Goal: Find specific page/section: Find specific page/section

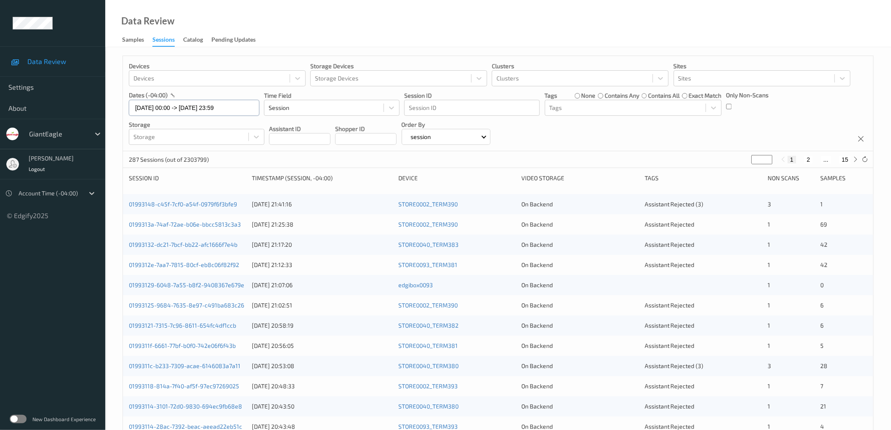
click at [219, 109] on input "[DATE] 00:00 -> [DATE] 23:59" at bounding box center [194, 108] width 131 height 16
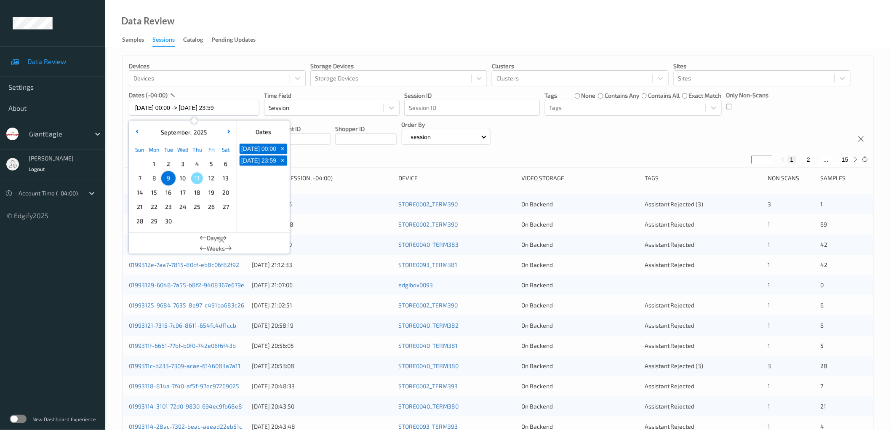
click at [612, 136] on div "Devices Devices Storage Devices Storage Devices Clusters Clusters Sites Sites d…" at bounding box center [498, 103] width 751 height 95
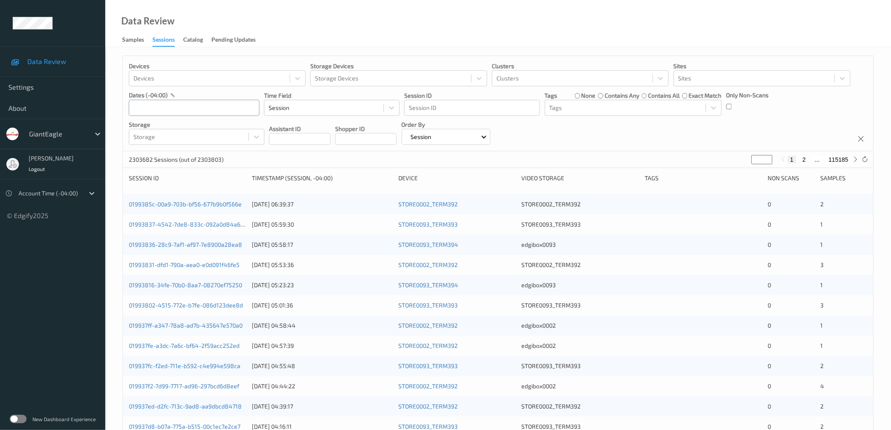
click at [207, 103] on input "text" at bounding box center [194, 108] width 131 height 16
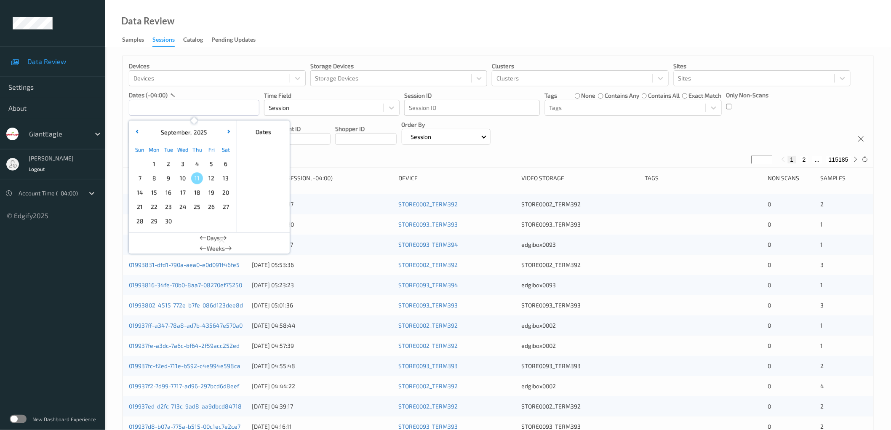
click at [184, 181] on span "10" at bounding box center [183, 178] width 12 height 12
click at [169, 179] on span "9" at bounding box center [169, 178] width 12 height 12
type input "[DATE] 00:00 -> [DATE] 23:59"
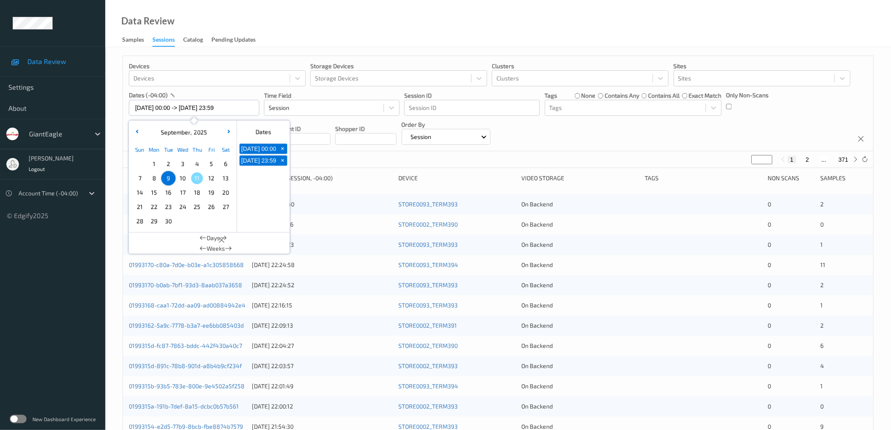
click at [584, 135] on div "Devices Devices Storage Devices Storage Devices Clusters Clusters Sites Sites d…" at bounding box center [498, 103] width 751 height 95
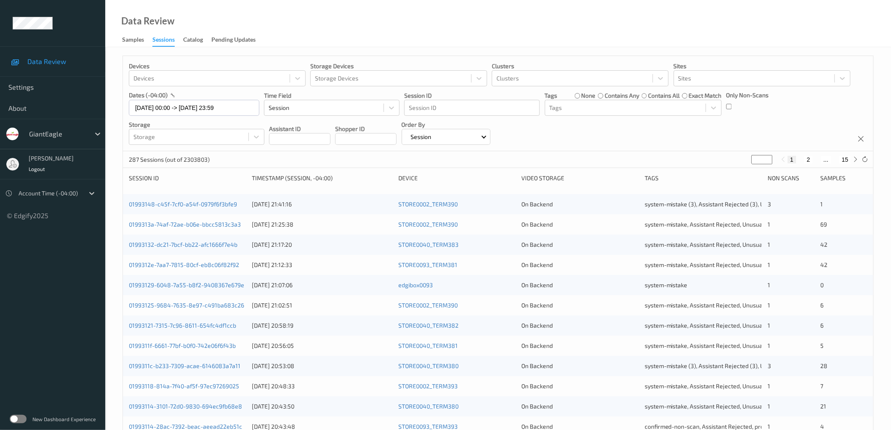
click at [719, 128] on div "Devices Devices Storage Devices Storage Devices Clusters Clusters Sites Sites d…" at bounding box center [498, 103] width 751 height 95
click at [808, 158] on button "2" at bounding box center [808, 160] width 8 height 8
type input "*"
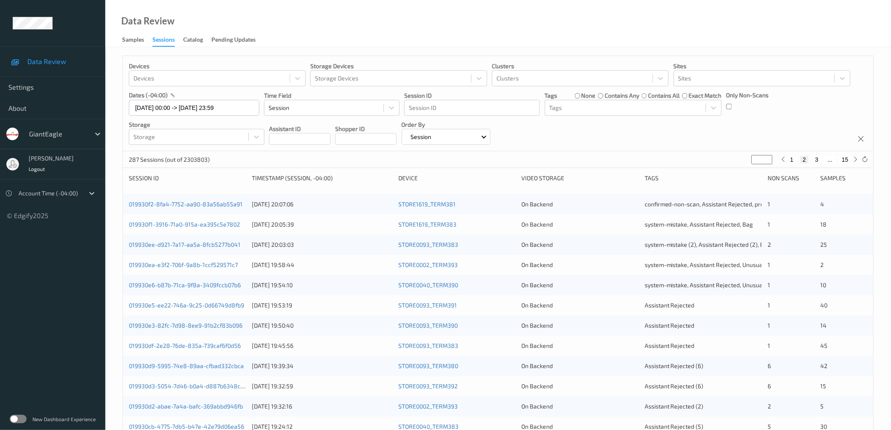
click at [816, 161] on button "3" at bounding box center [817, 160] width 8 height 8
type input "*"
click at [820, 159] on button "4" at bounding box center [822, 160] width 8 height 8
type input "*"
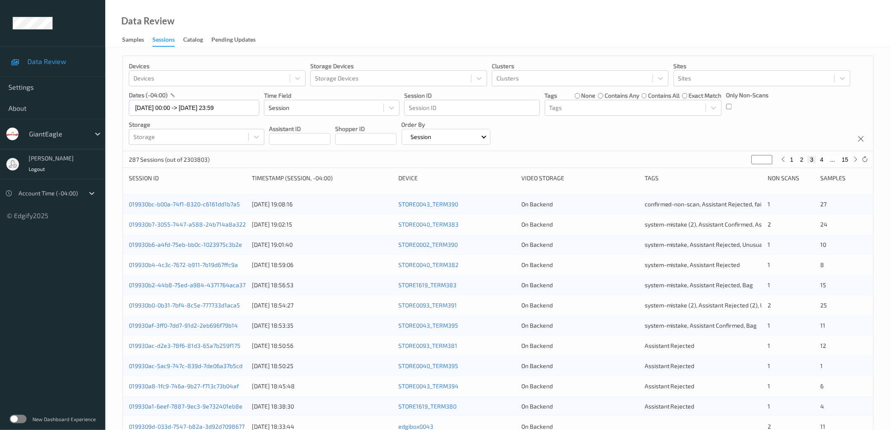
type input "*"
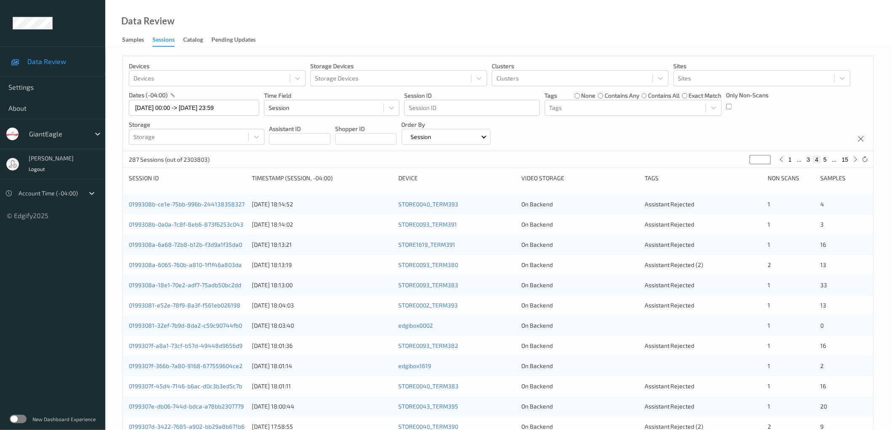
click at [827, 160] on button "5" at bounding box center [825, 160] width 8 height 8
type input "*"
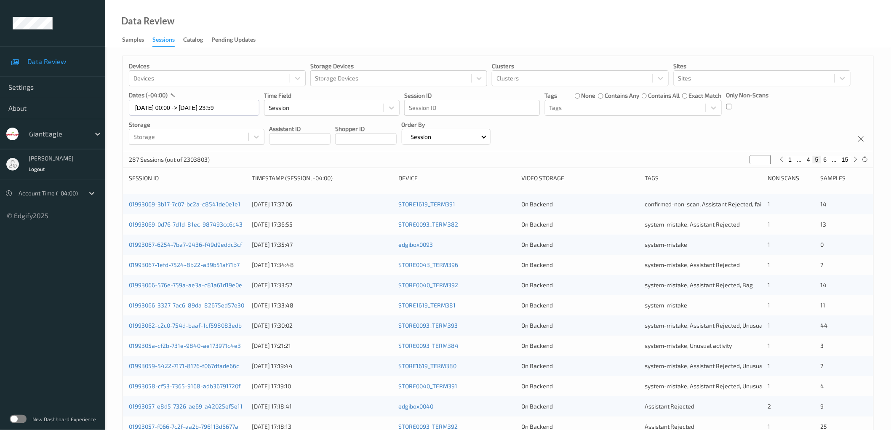
click at [810, 156] on button "4" at bounding box center [808, 160] width 8 height 8
type input "*"
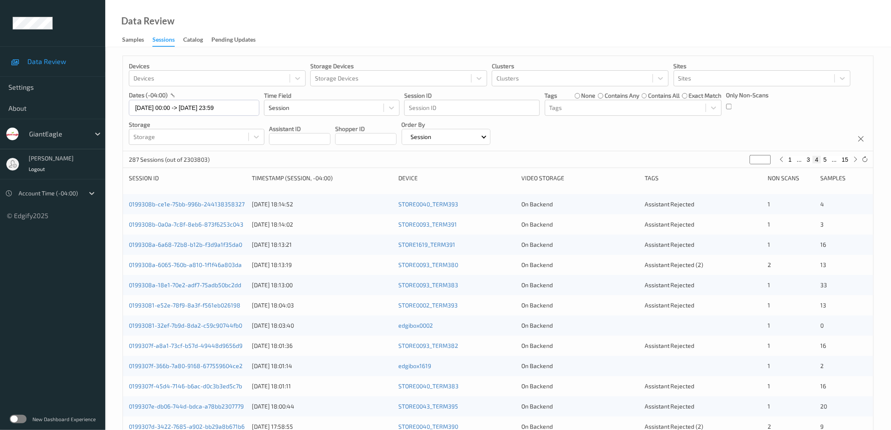
click at [810, 159] on button "3" at bounding box center [808, 160] width 8 height 8
type input "*"
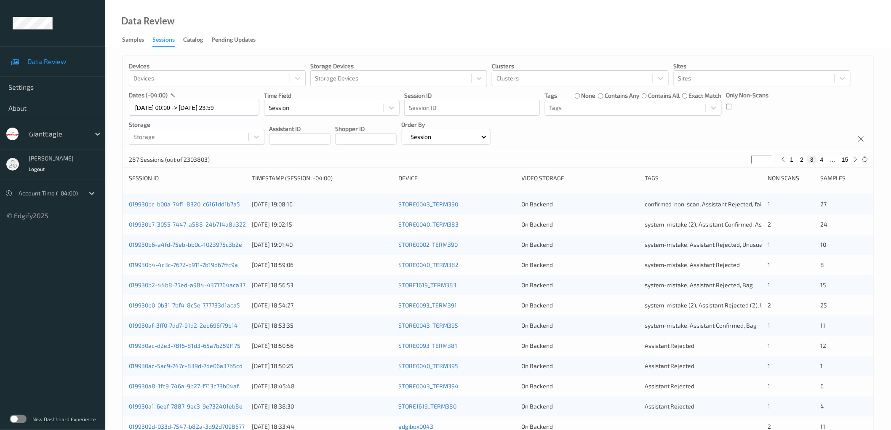
click at [823, 159] on button "4" at bounding box center [822, 160] width 8 height 8
type input "*"
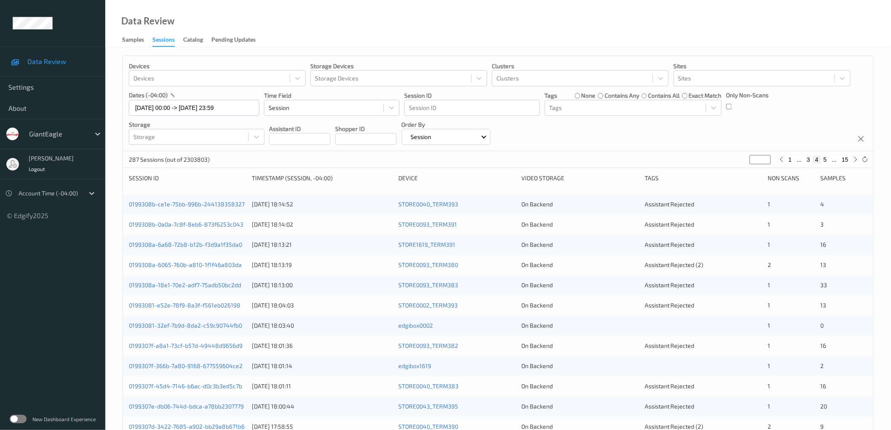
click at [681, 136] on div "Devices Devices Storage Devices Storage Devices Clusters Clusters Sites Sites d…" at bounding box center [498, 103] width 751 height 95
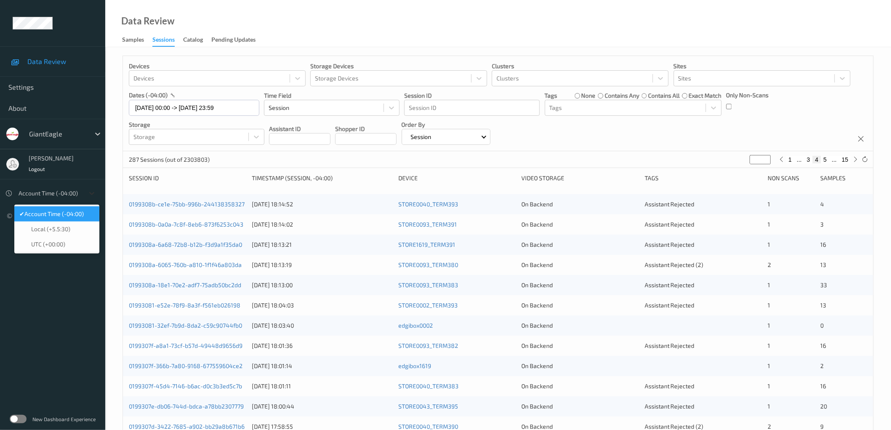
click at [91, 193] on icon at bounding box center [92, 193] width 8 height 8
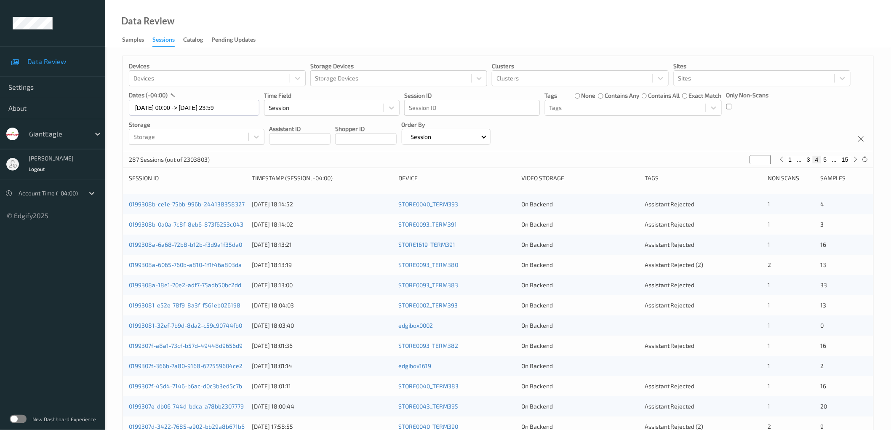
drag, startPoint x: 50, startPoint y: 299, endPoint x: 51, endPoint y: 280, distance: 19.4
click at [50, 299] on ul "Data Review Settings About GiantEagle parasuram parasuram Logout Account Time (…" at bounding box center [52, 215] width 105 height 430
click at [36, 169] on span "Logout" at bounding box center [37, 169] width 17 height 6
